Goal: Task Accomplishment & Management: Manage account settings

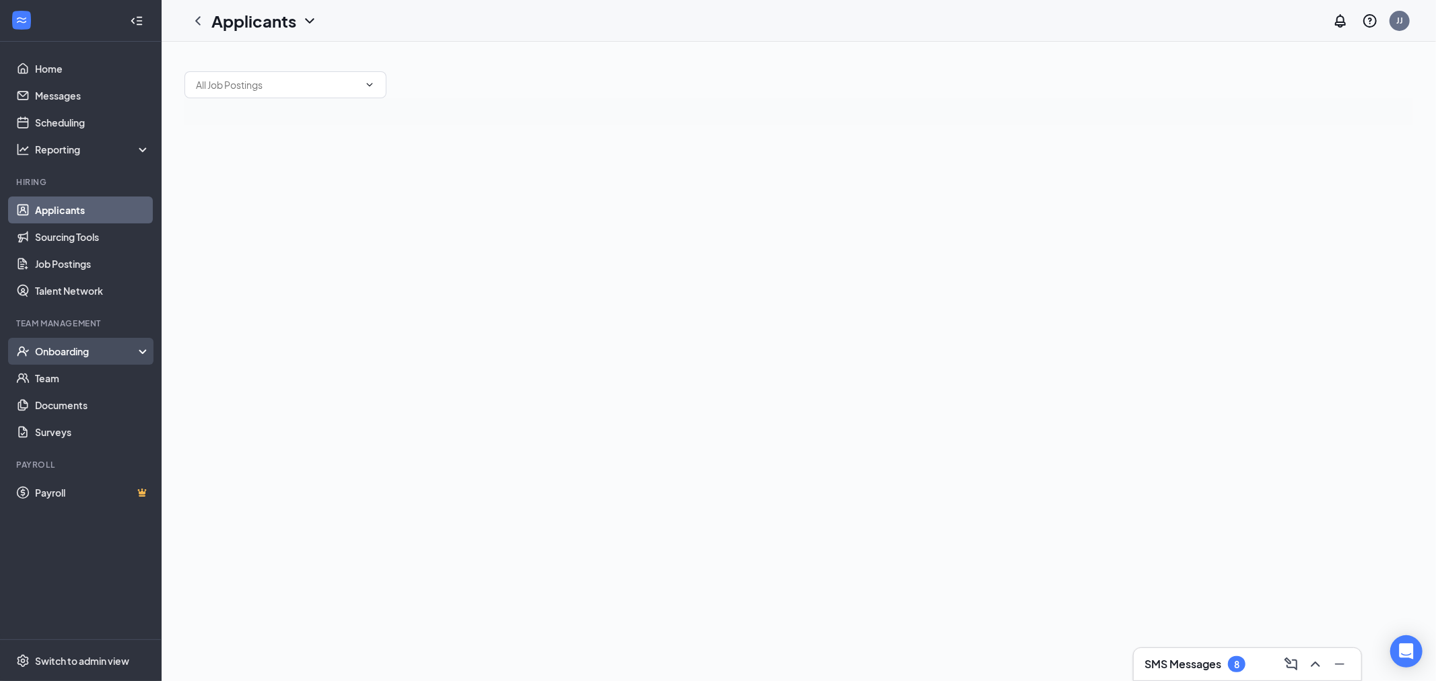
click at [103, 358] on div "Onboarding" at bounding box center [81, 351] width 162 height 27
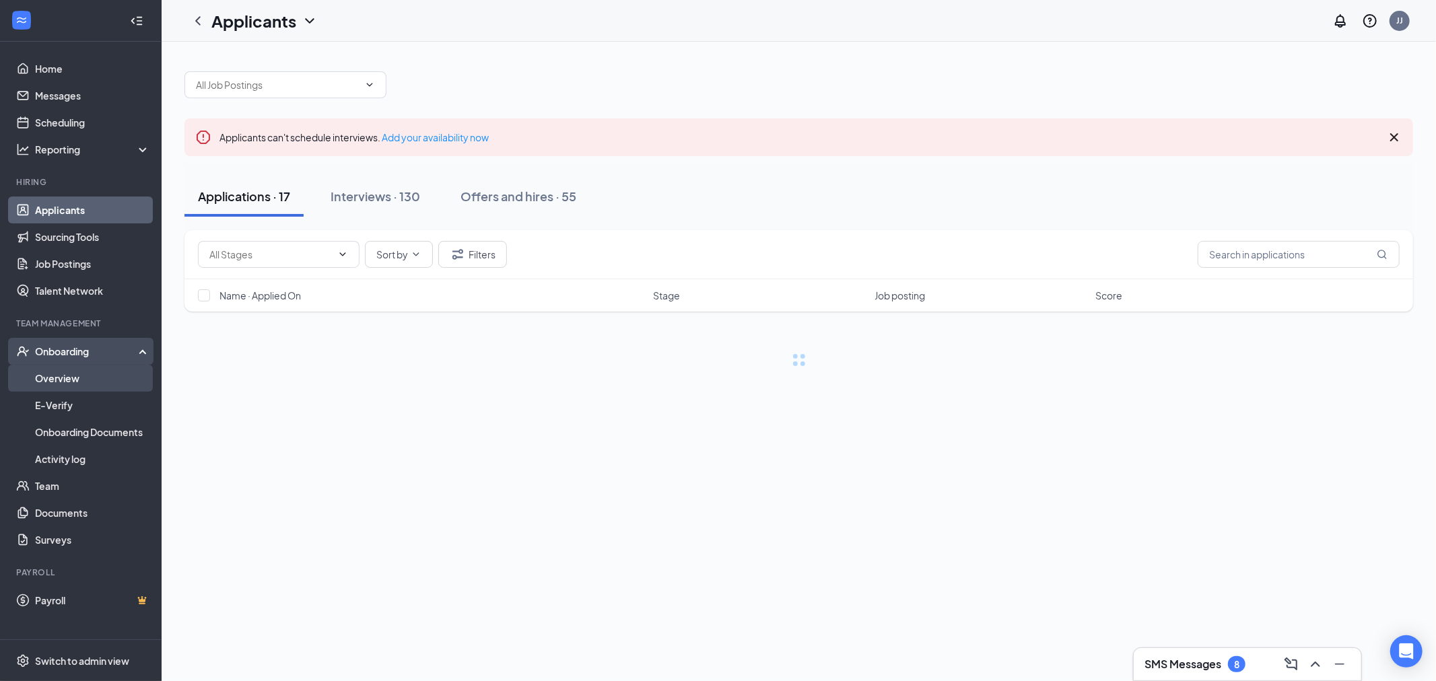
click at [96, 378] on link "Overview" at bounding box center [92, 378] width 115 height 27
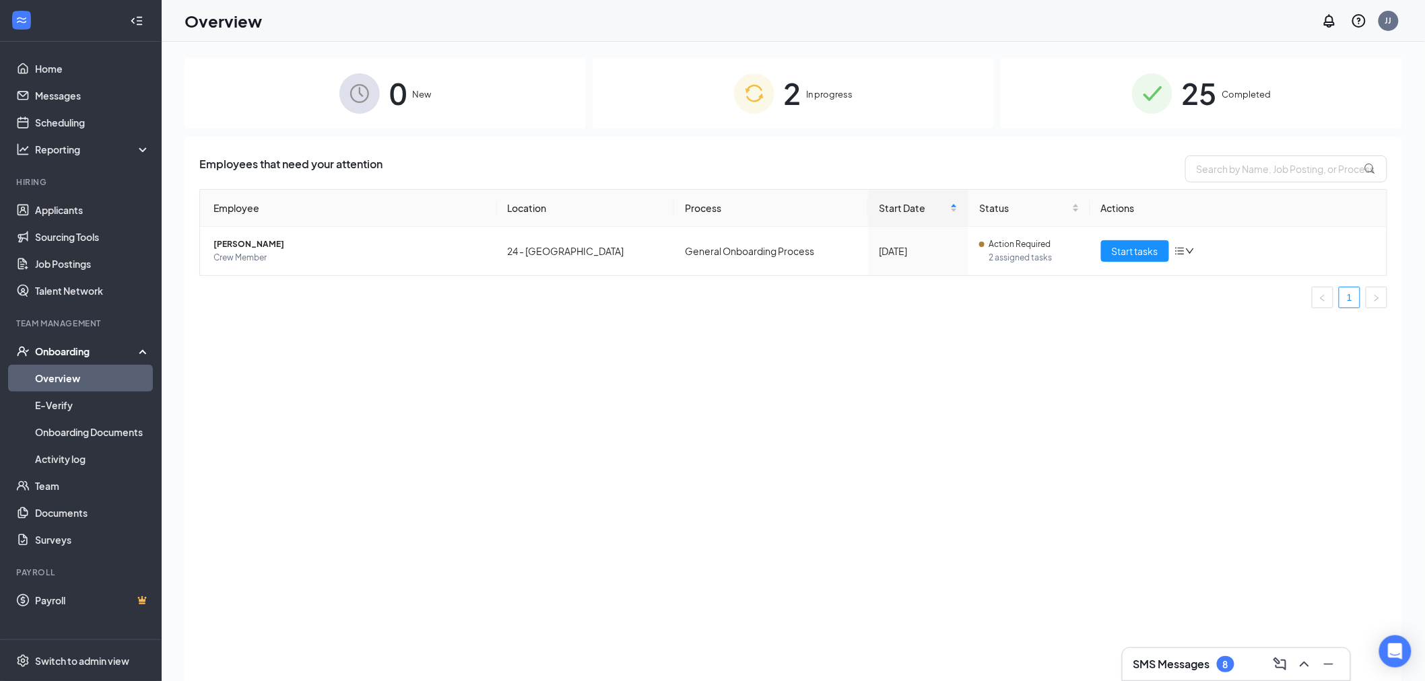
click at [1194, 85] on span "25" at bounding box center [1199, 93] width 35 height 46
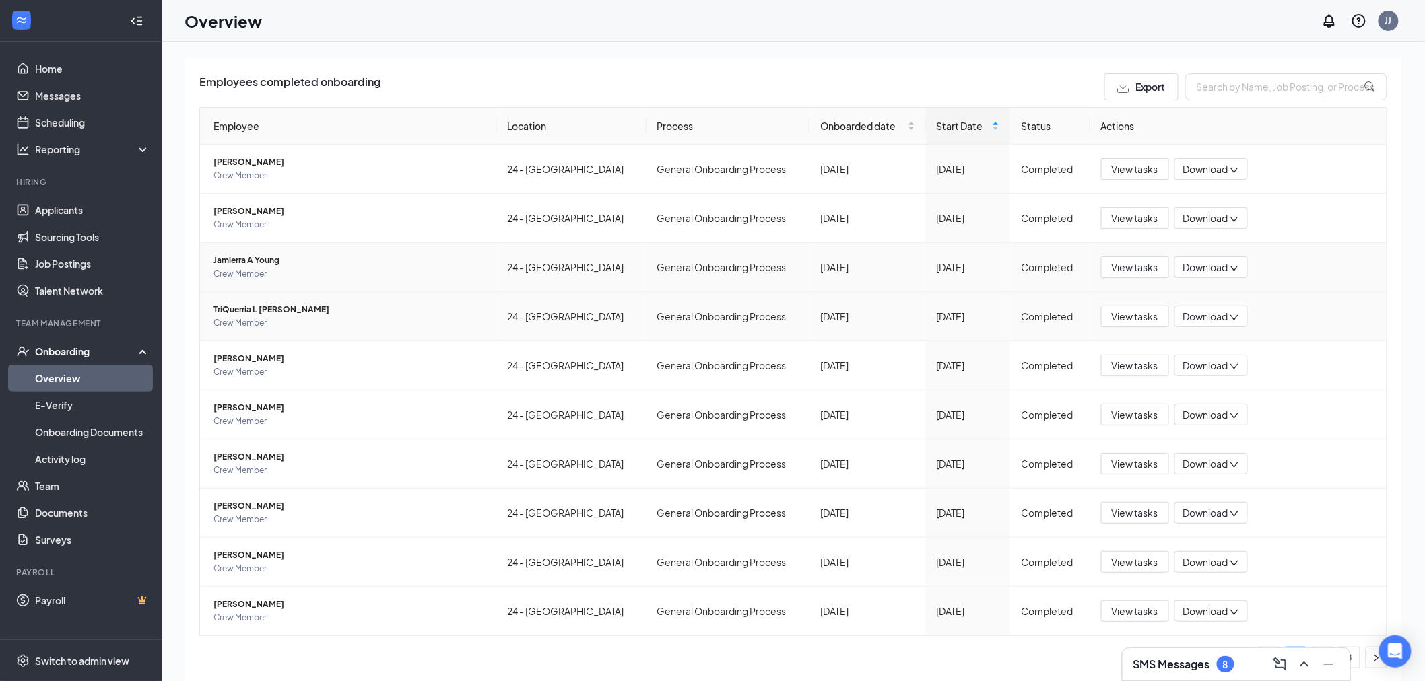
scroll to position [84, 0]
click at [290, 302] on span "TriQuerria L [PERSON_NAME]" at bounding box center [349, 308] width 273 height 13
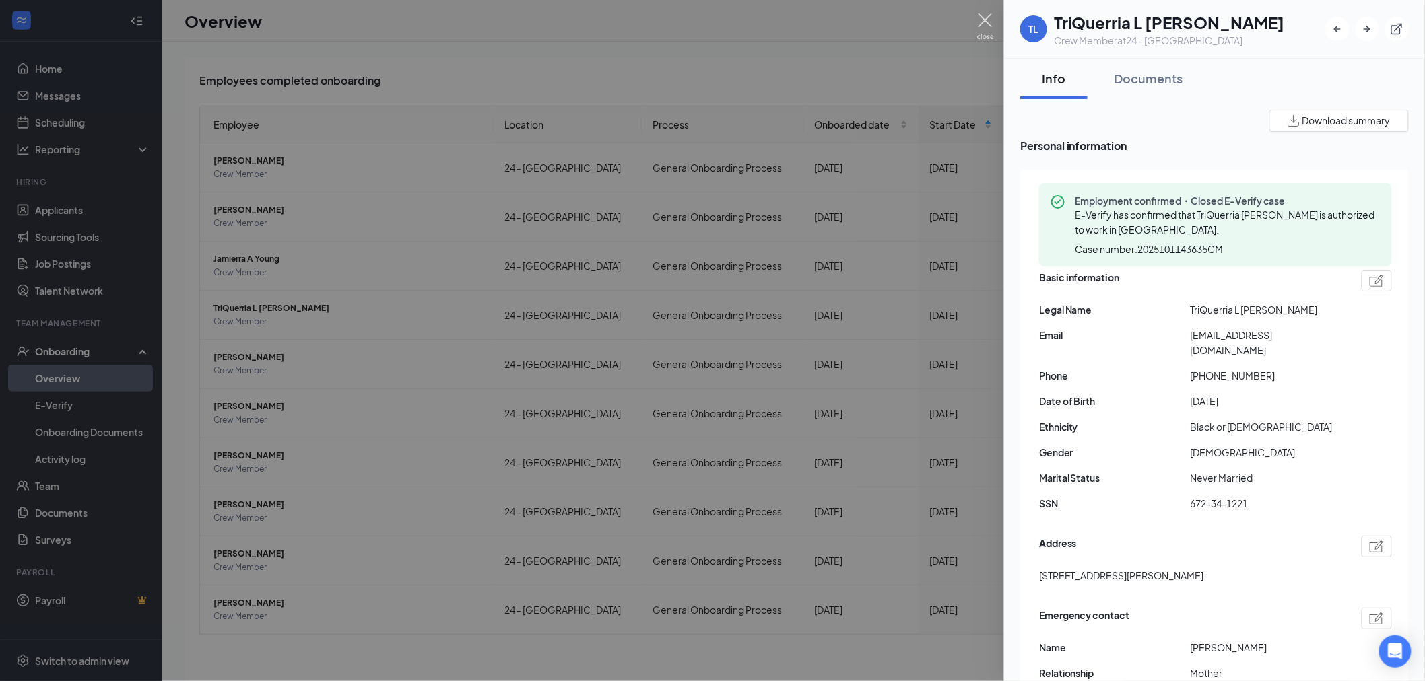
click at [993, 24] on img at bounding box center [985, 26] width 17 height 26
